Goal: Transaction & Acquisition: Purchase product/service

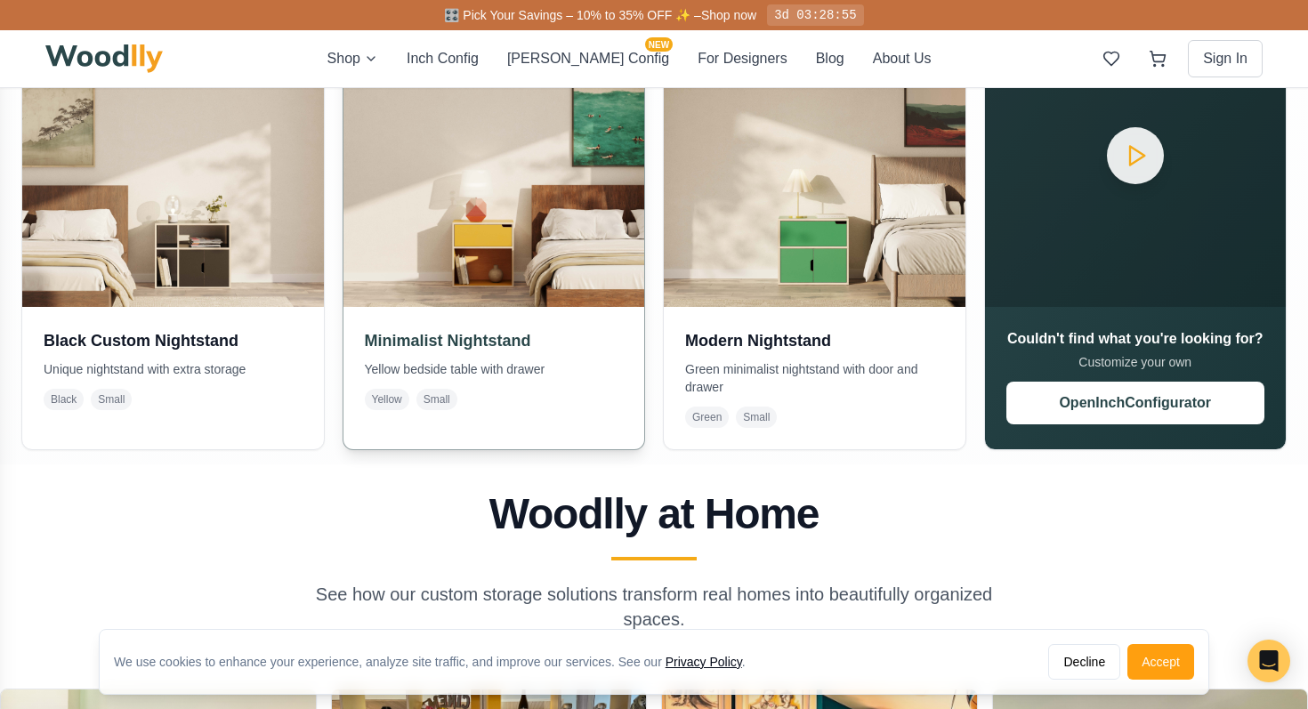
scroll to position [528, 0]
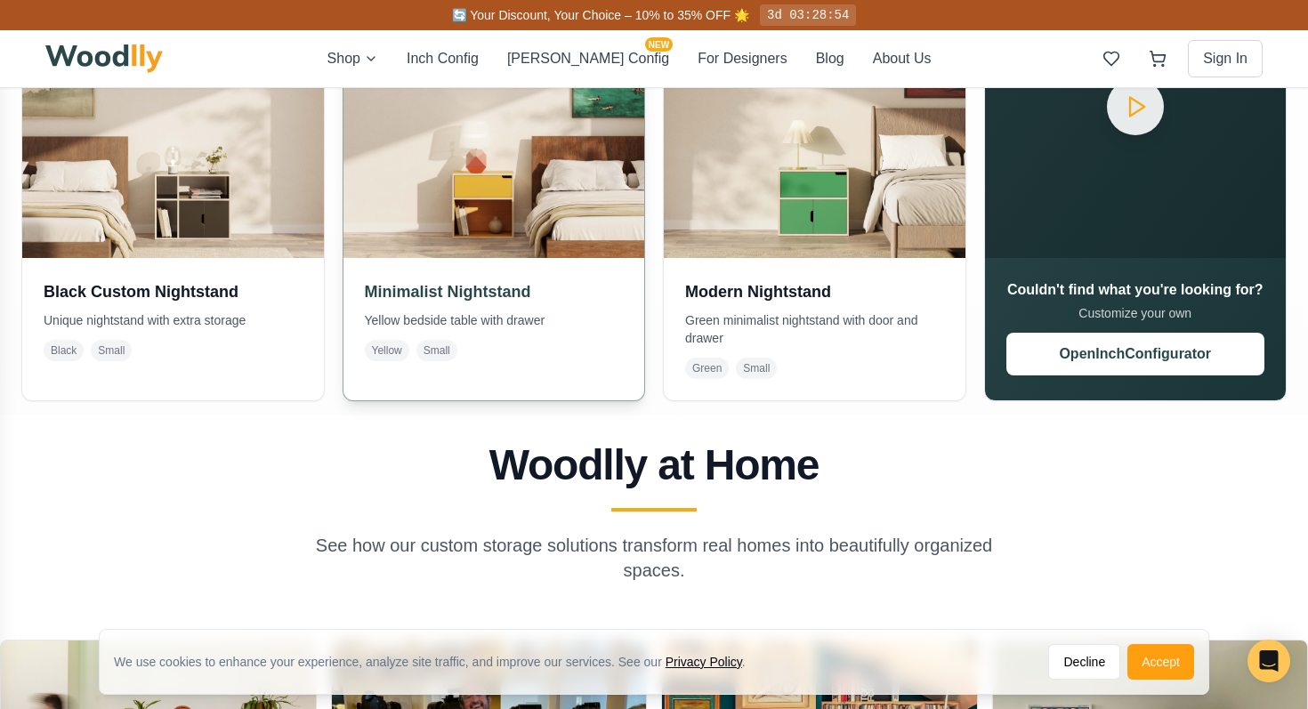
click at [537, 191] on img at bounding box center [493, 107] width 316 height 316
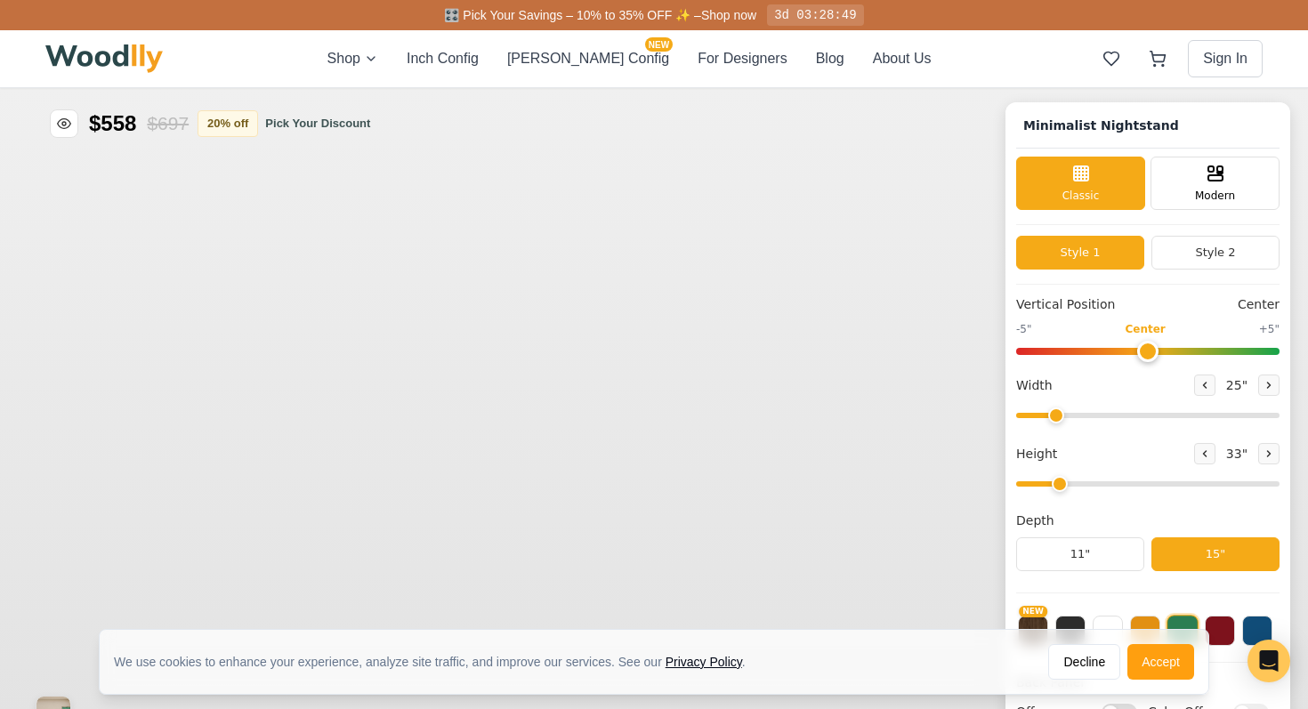
type input "25"
type input "2"
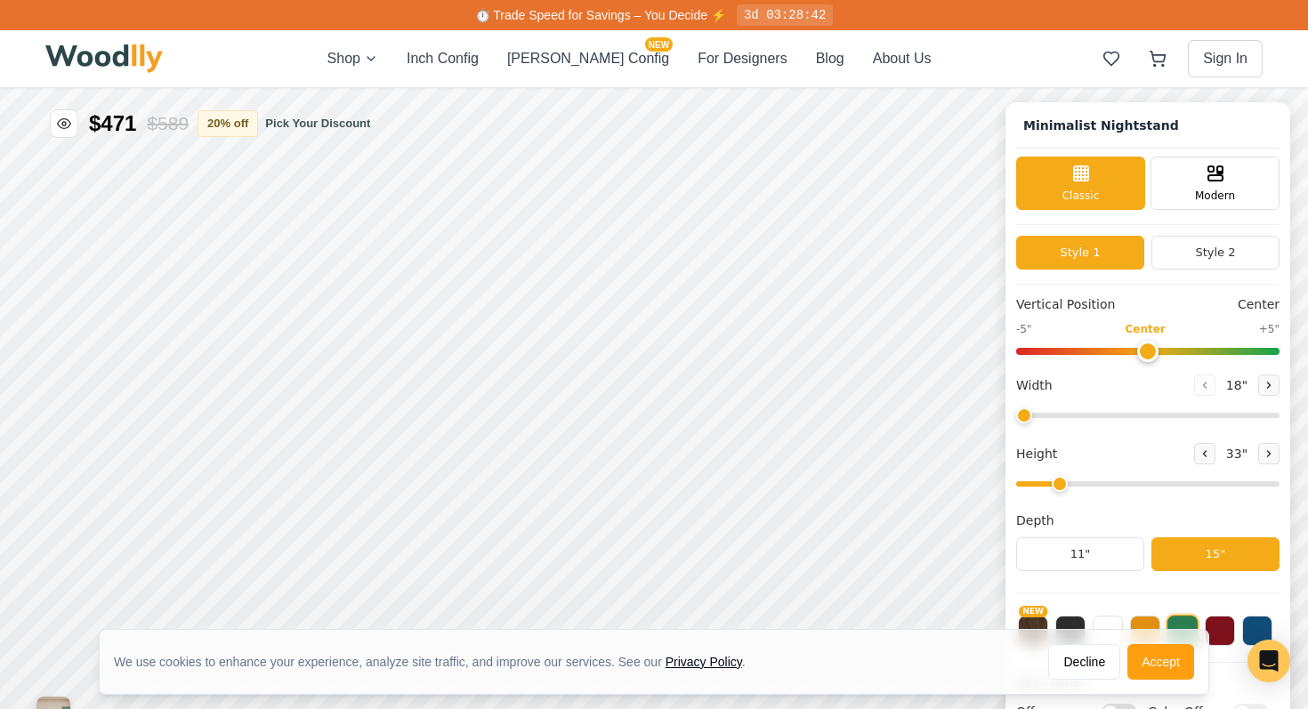
drag, startPoint x: 1057, startPoint y: 421, endPoint x: 1022, endPoint y: 421, distance: 34.7
type input "18"
click at [1022, 418] on input "range" at bounding box center [1147, 415] width 263 height 5
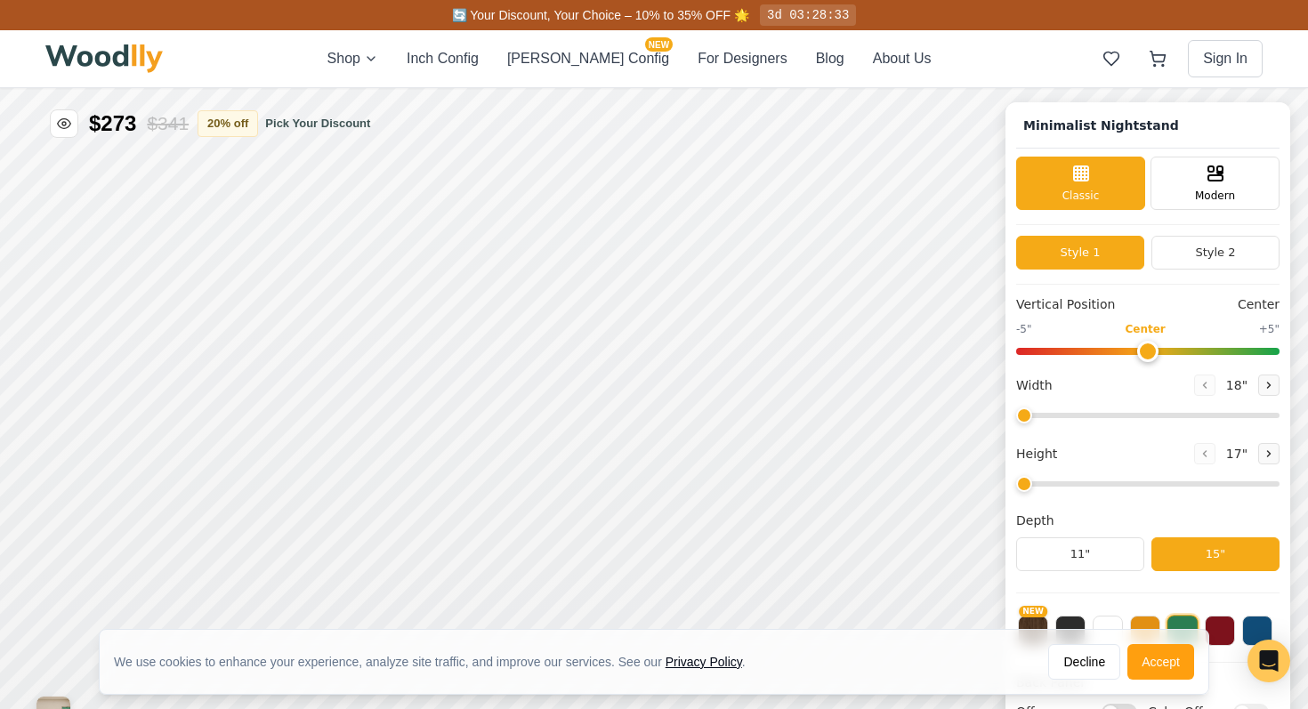
type input "2"
drag, startPoint x: 1060, startPoint y: 485, endPoint x: 1048, endPoint y: 485, distance: 12.5
click at [1048, 485] on input "range" at bounding box center [1147, 483] width 263 height 5
click at [1184, 257] on button "Style 2" at bounding box center [1215, 253] width 128 height 34
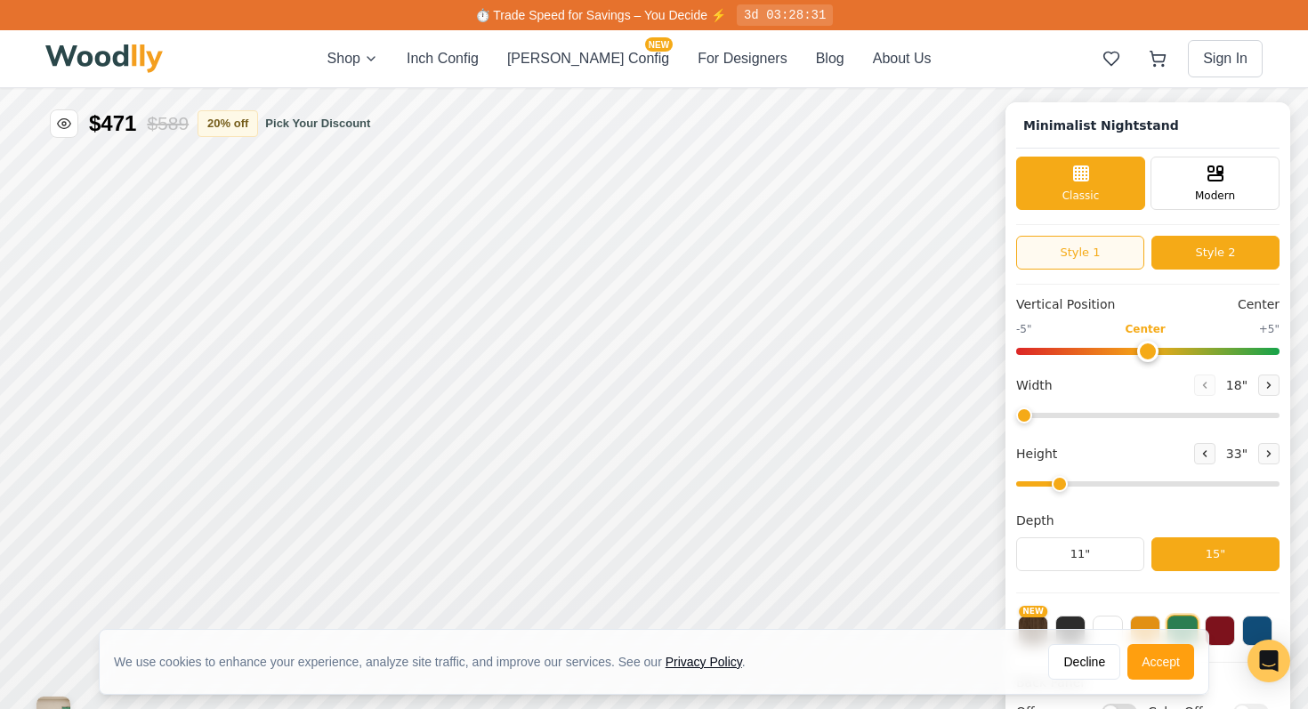
click at [1084, 248] on button "Style 1" at bounding box center [1080, 253] width 128 height 34
click at [1178, 250] on button "Style 2" at bounding box center [1215, 253] width 128 height 34
click at [427, 359] on div "9"" at bounding box center [426, 353] width 13 height 20
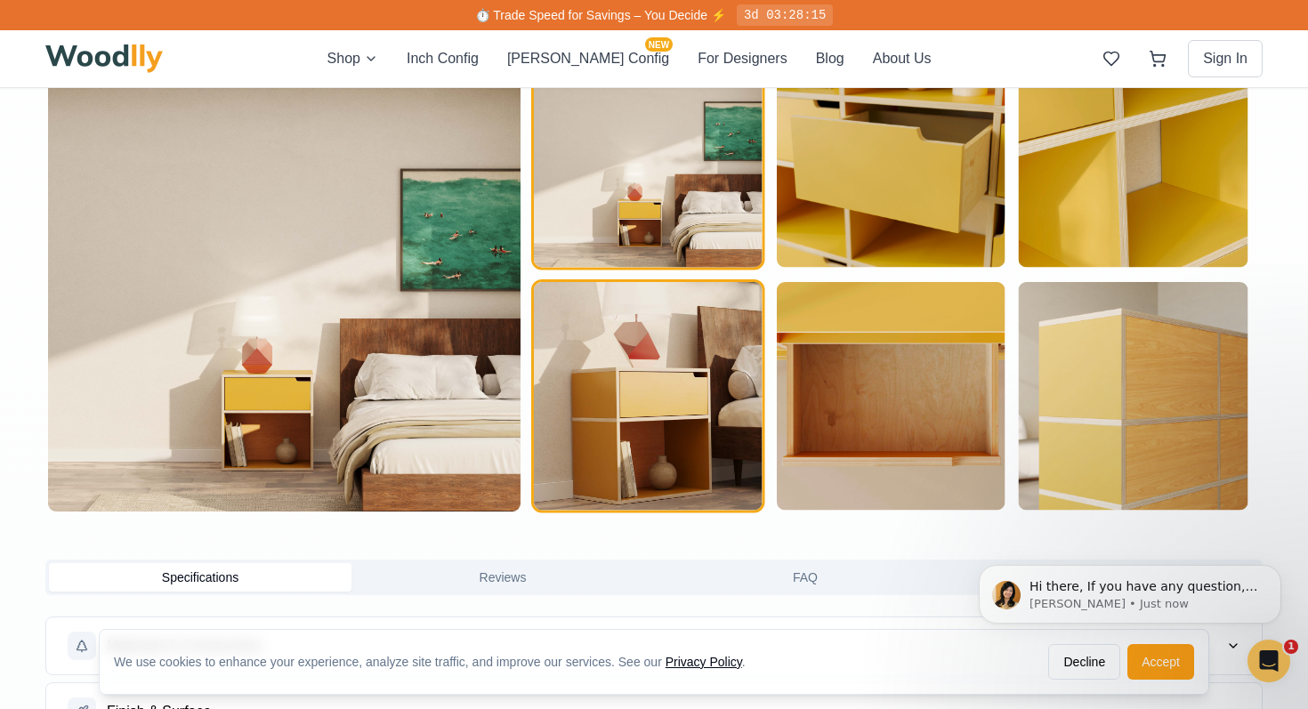
scroll to position [995, 0]
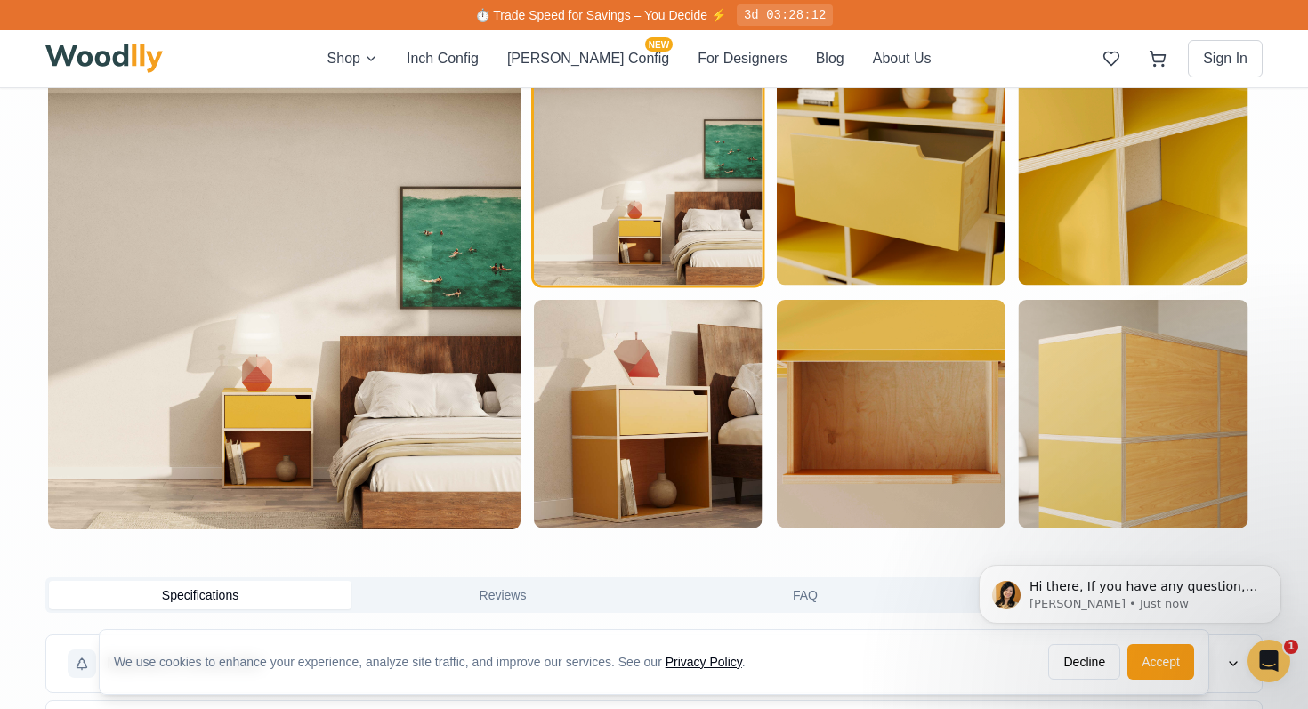
drag, startPoint x: 294, startPoint y: 345, endPoint x: 176, endPoint y: 28, distance: 338.6
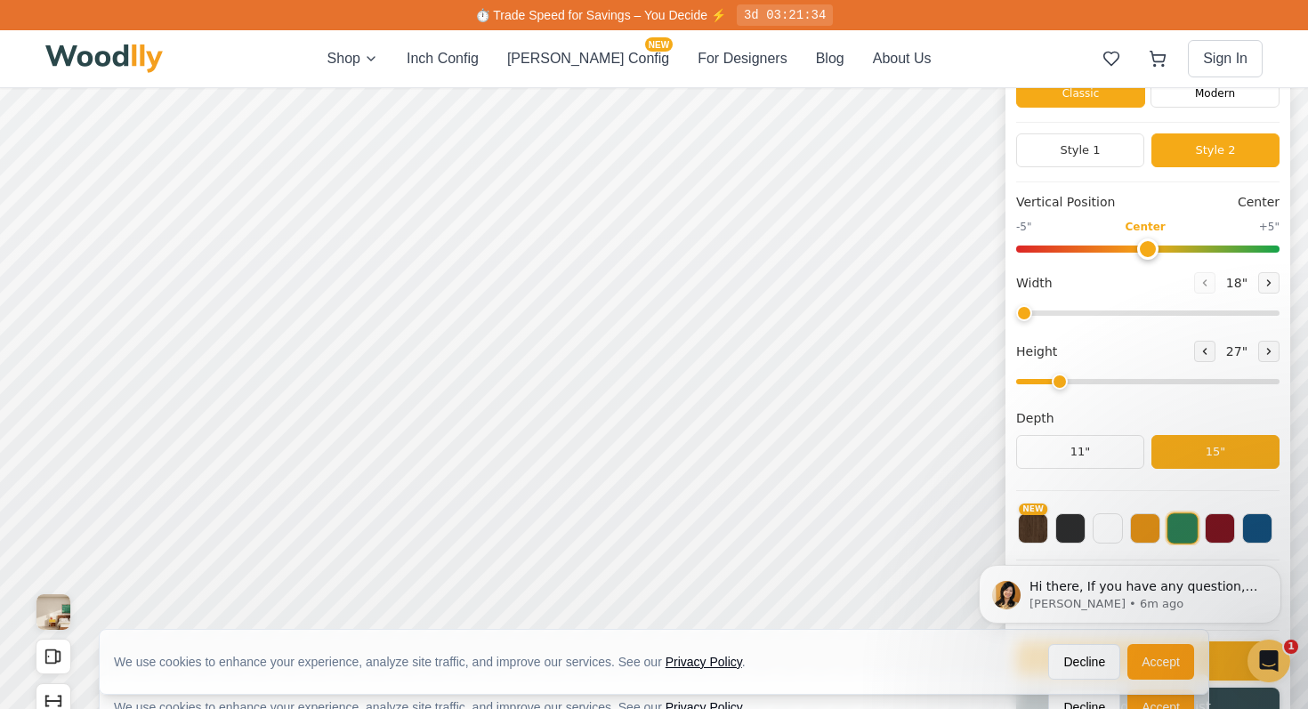
scroll to position [0, 0]
